Goal: Transaction & Acquisition: Purchase product/service

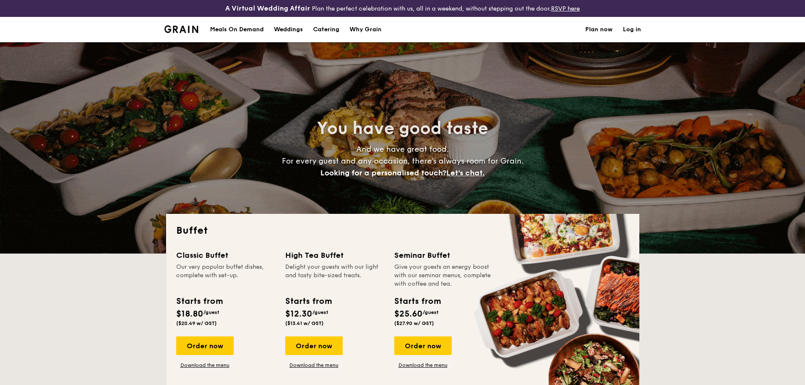
select select
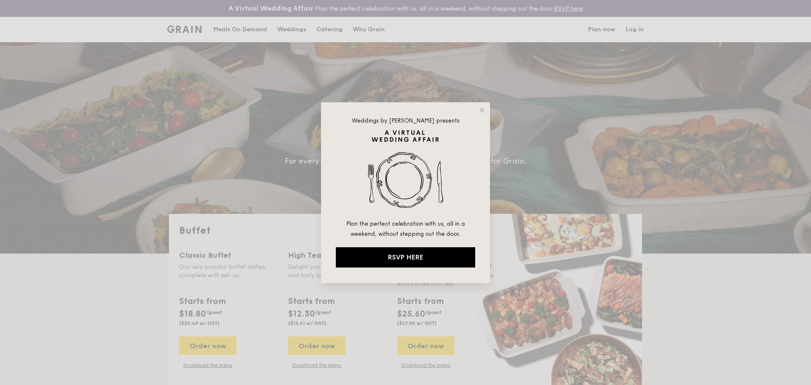
drag, startPoint x: 484, startPoint y: 109, endPoint x: 468, endPoint y: 112, distance: 16.5
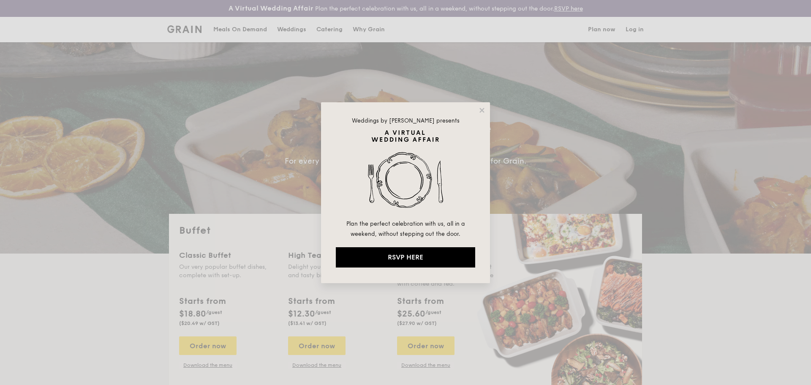
click at [483, 109] on icon at bounding box center [482, 110] width 5 height 5
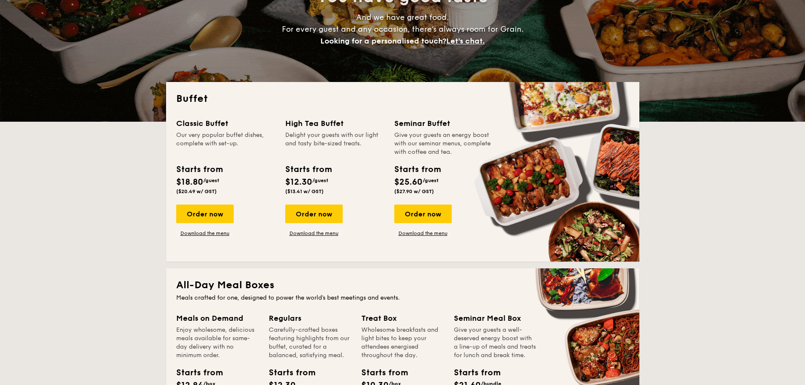
scroll to position [42, 0]
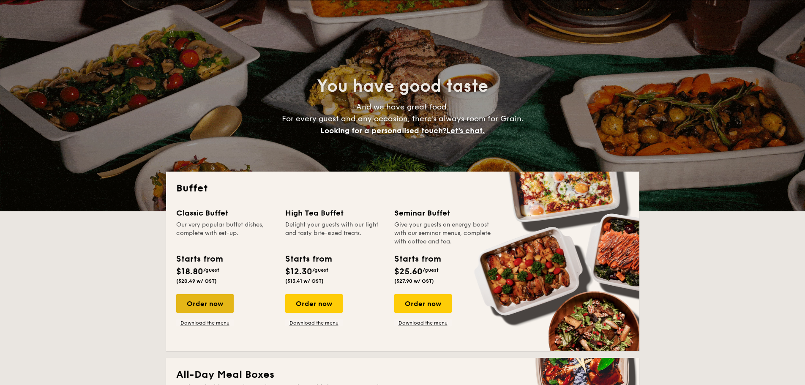
click at [199, 309] on div "Order now" at bounding box center [204, 303] width 57 height 19
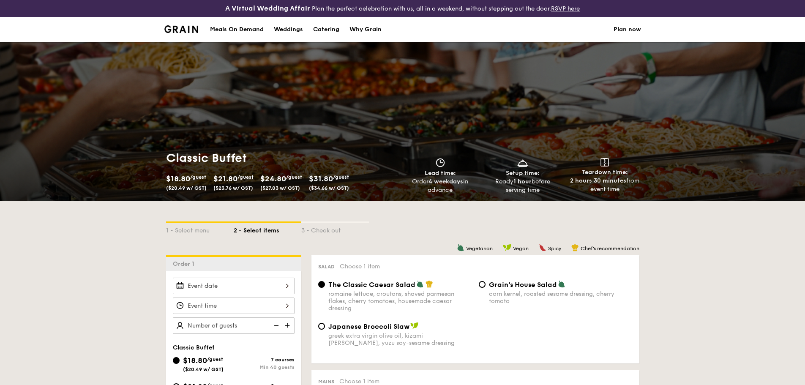
select select
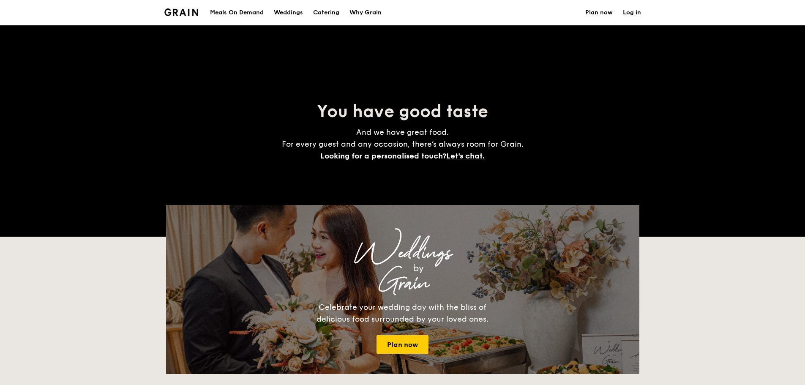
scroll to position [59, 0]
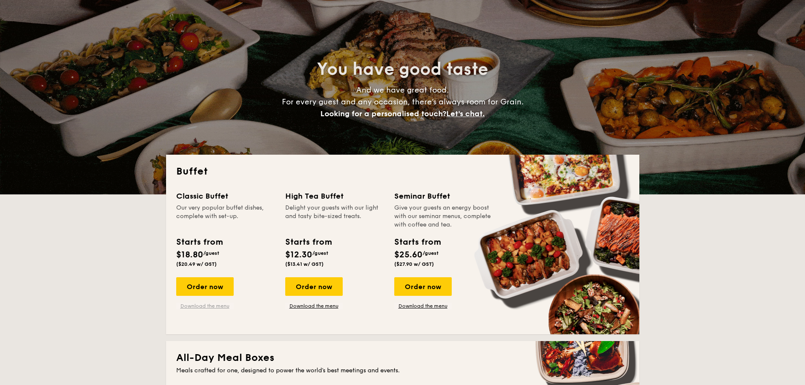
click at [201, 304] on link "Download the menu" at bounding box center [204, 306] width 57 height 7
